Goal: Task Accomplishment & Management: Use online tool/utility

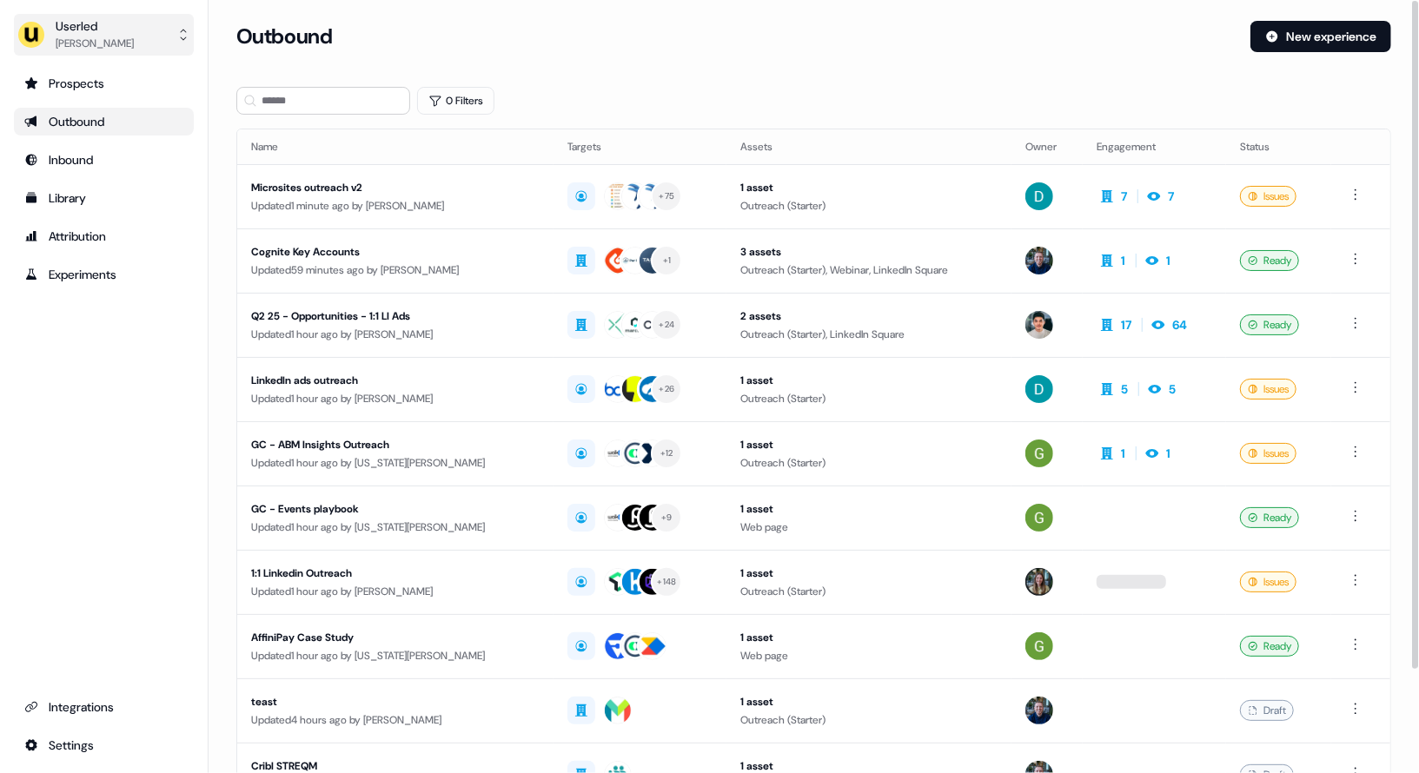
click at [125, 35] on div "[PERSON_NAME]" at bounding box center [95, 43] width 78 height 17
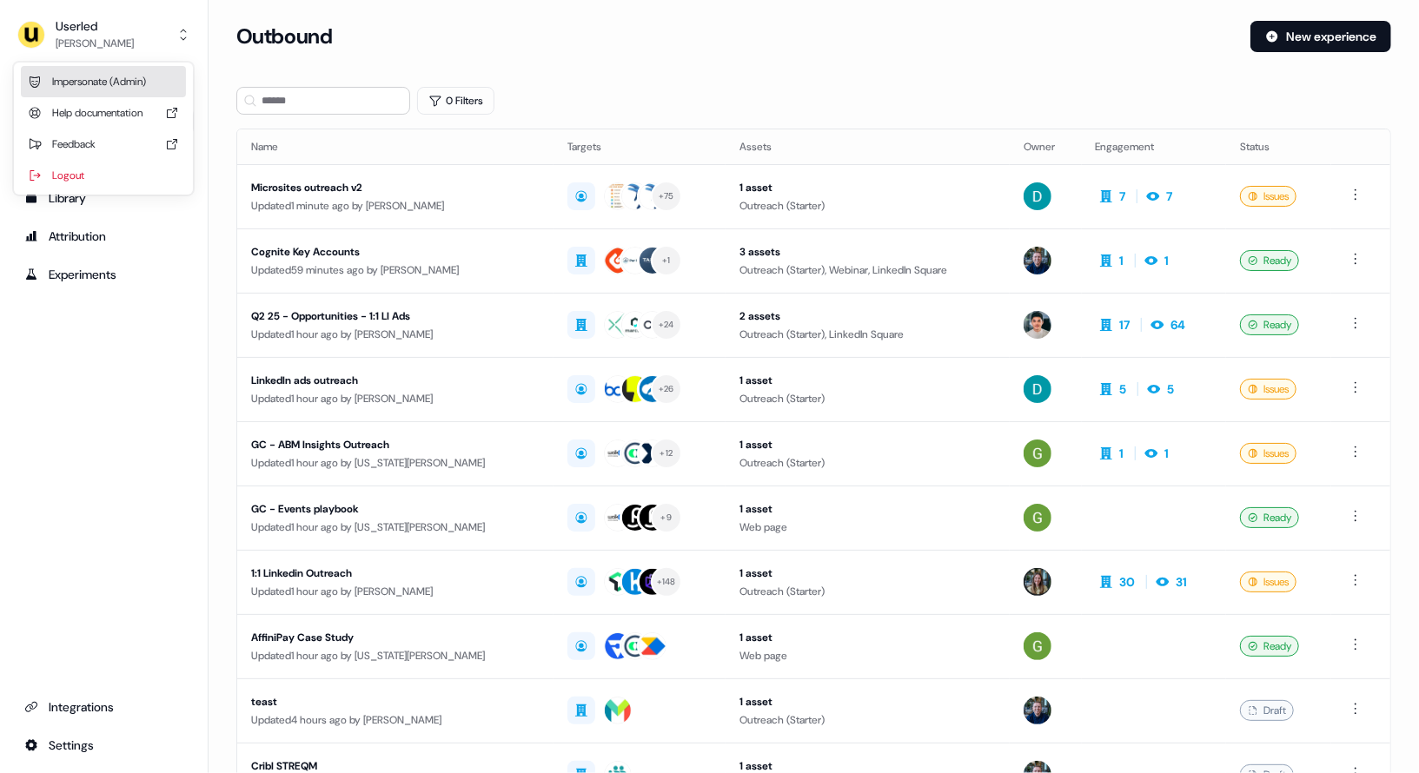
click at [134, 87] on div "Impersonate (Admin)" at bounding box center [103, 81] width 165 height 31
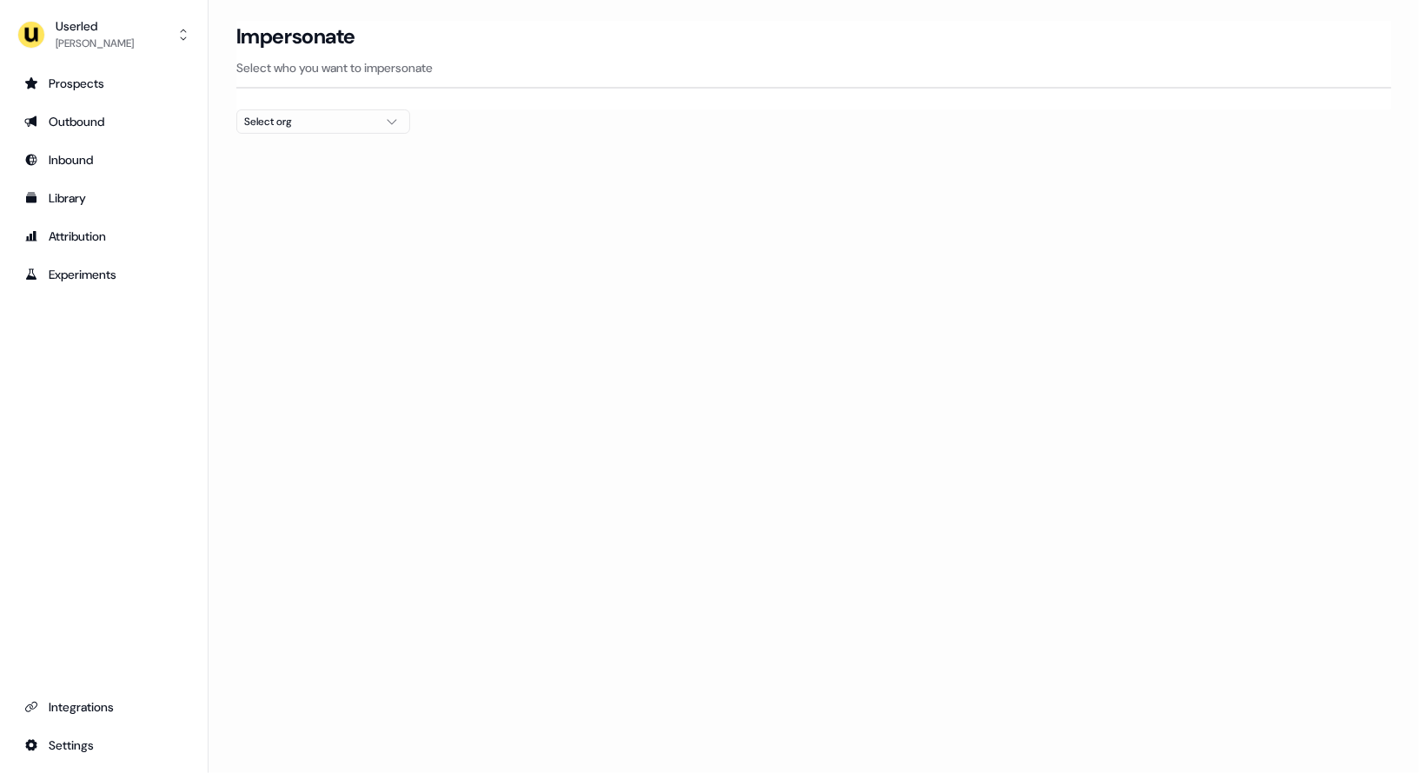
click at [318, 115] on div "Select org" at bounding box center [309, 121] width 130 height 17
type input "*****"
click at [281, 189] on div "PartnerVista" at bounding box center [323, 183] width 172 height 28
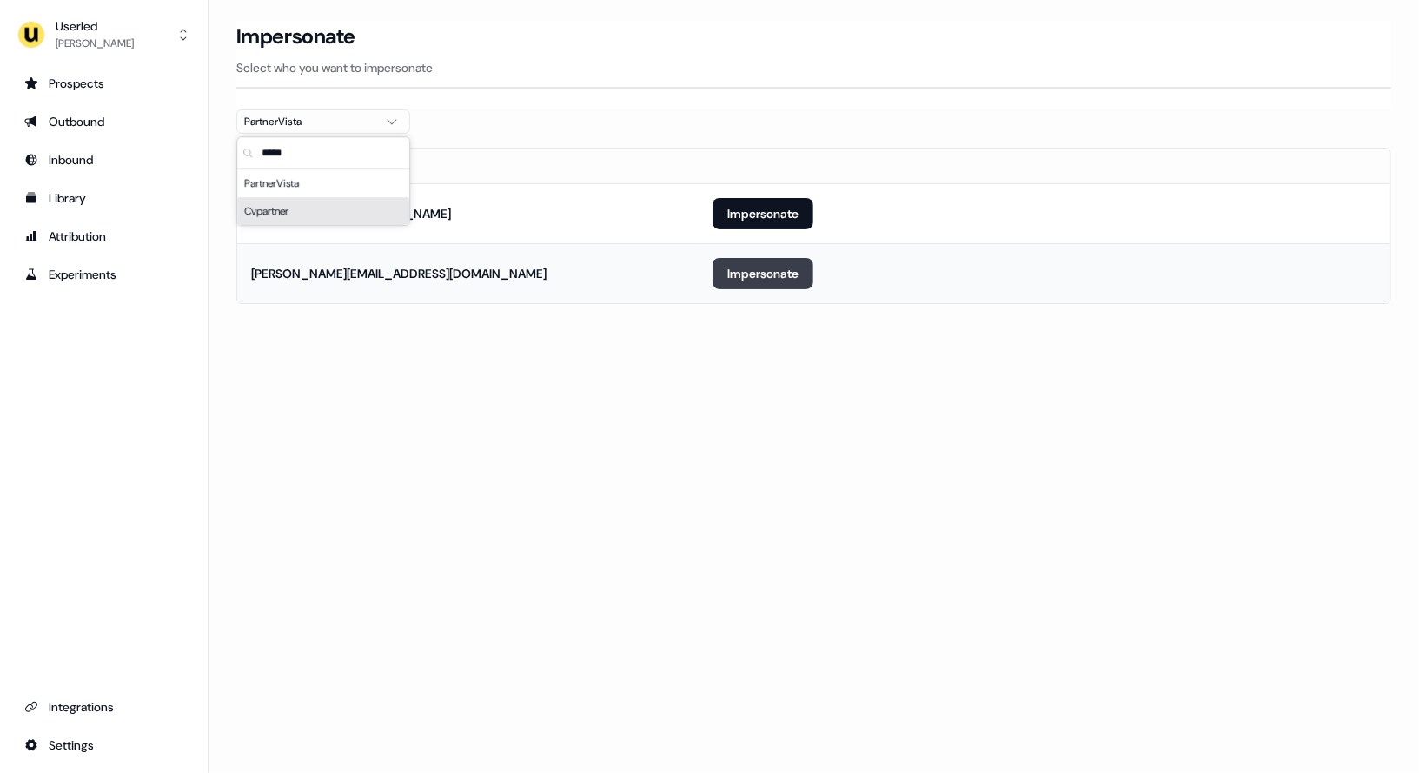
click at [788, 282] on button "Impersonate" at bounding box center [763, 273] width 101 height 31
